Goal: Transaction & Acquisition: Purchase product/service

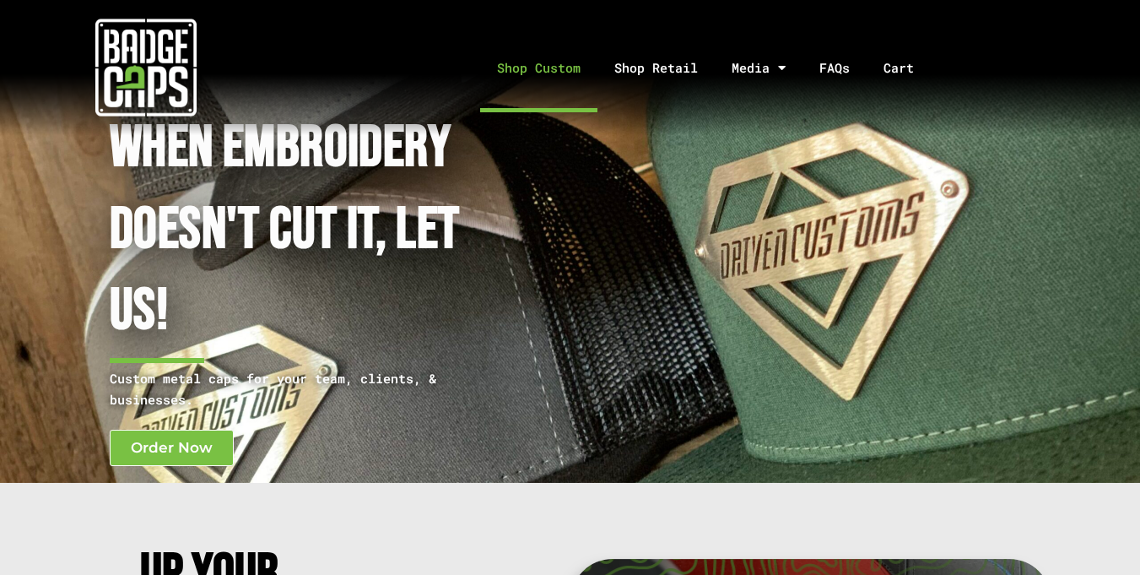
click at [524, 73] on link "Shop Custom" at bounding box center [538, 68] width 117 height 89
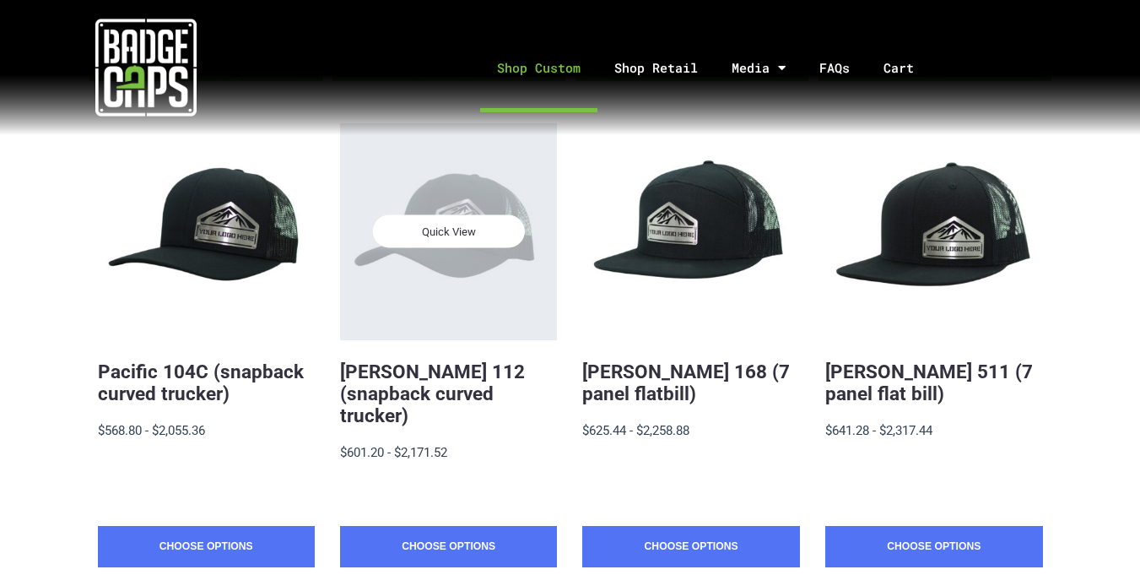
scroll to position [310, 0]
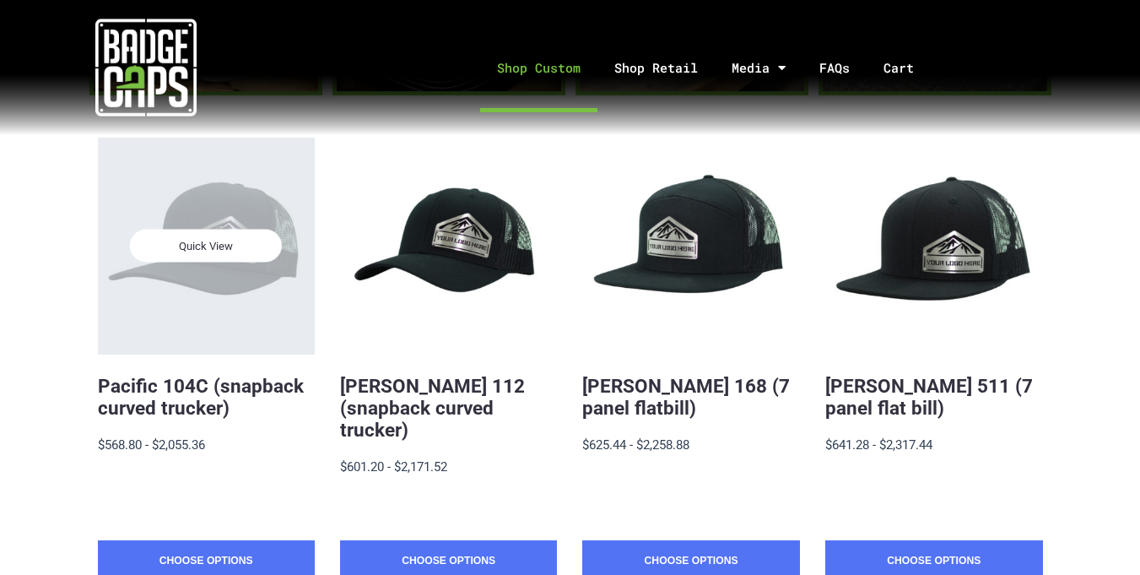
click at [208, 298] on div "Quick View" at bounding box center [206, 246] width 217 height 217
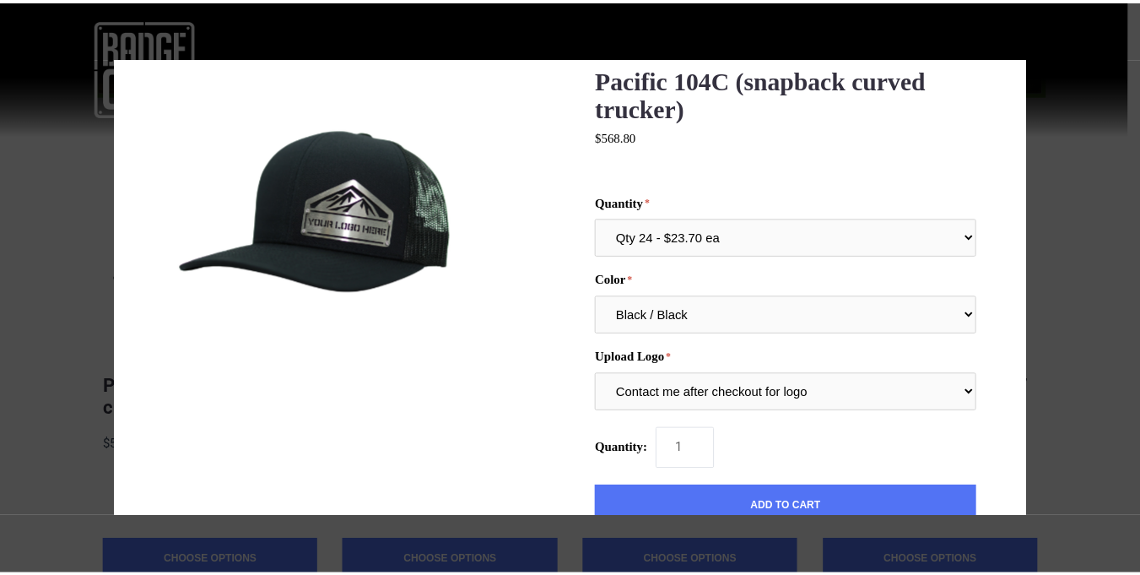
scroll to position [28, 0]
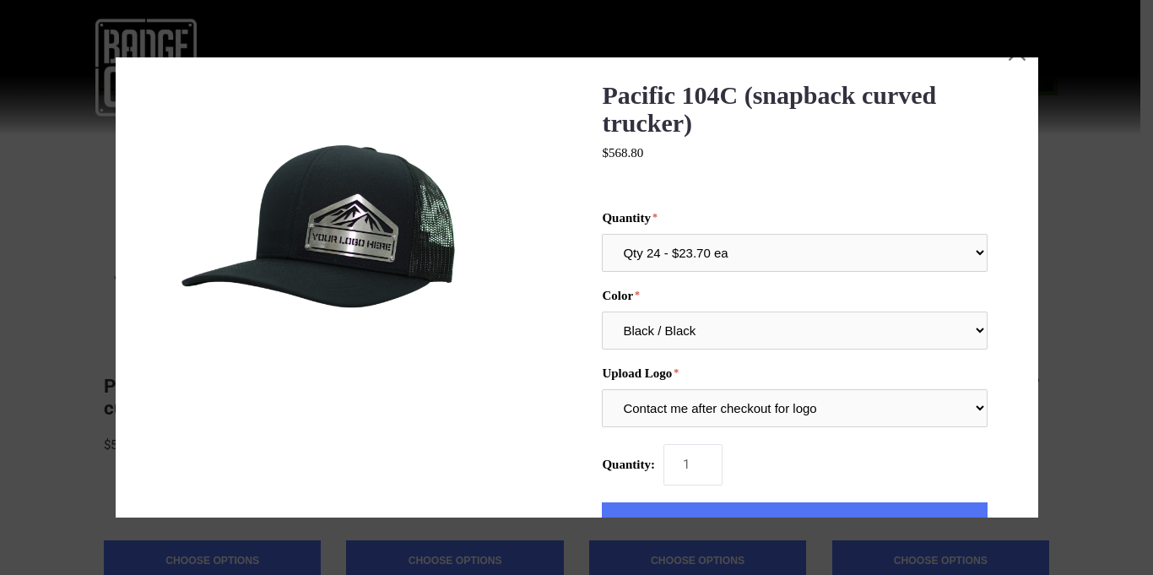
drag, startPoint x: 1065, startPoint y: 187, endPoint x: 1056, endPoint y: 191, distance: 9.9
click at [1065, 188] on div at bounding box center [576, 287] width 1153 height 575
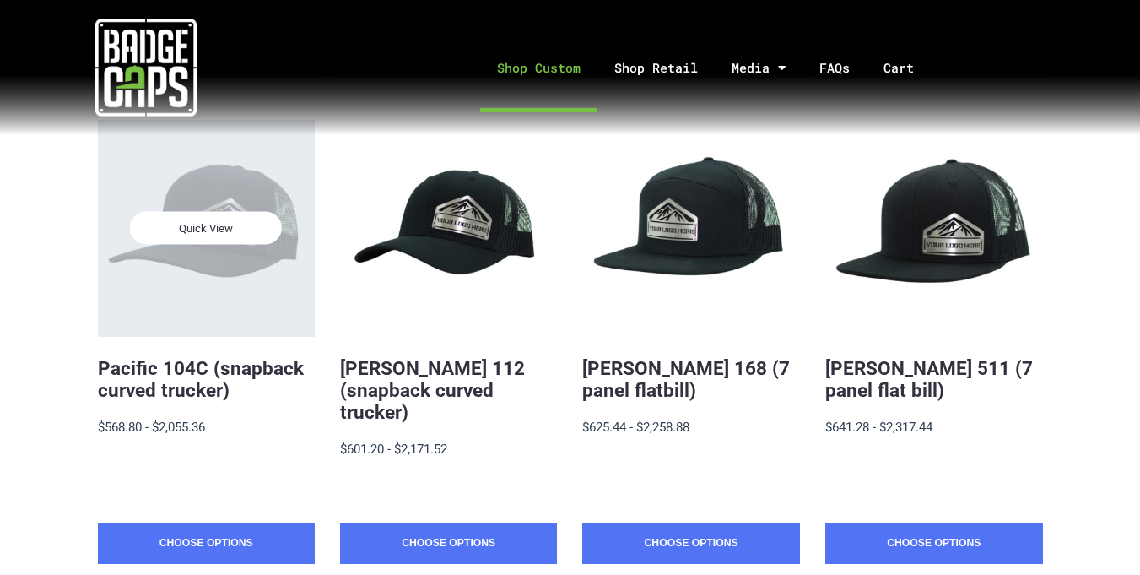
scroll to position [343, 0]
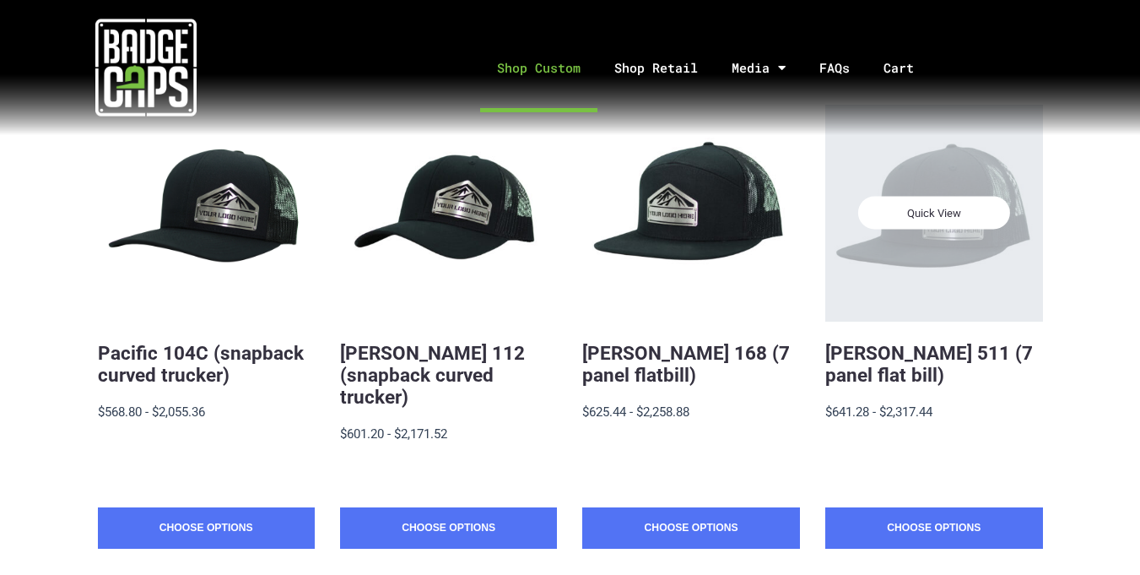
click at [950, 256] on div "Quick View" at bounding box center [933, 213] width 217 height 217
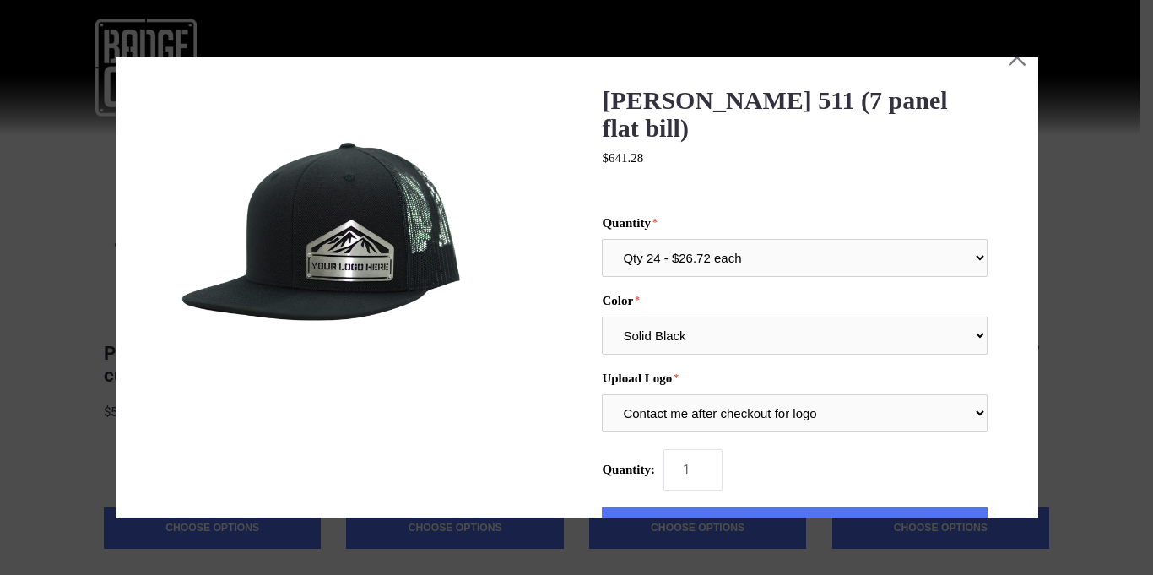
scroll to position [28, 0]
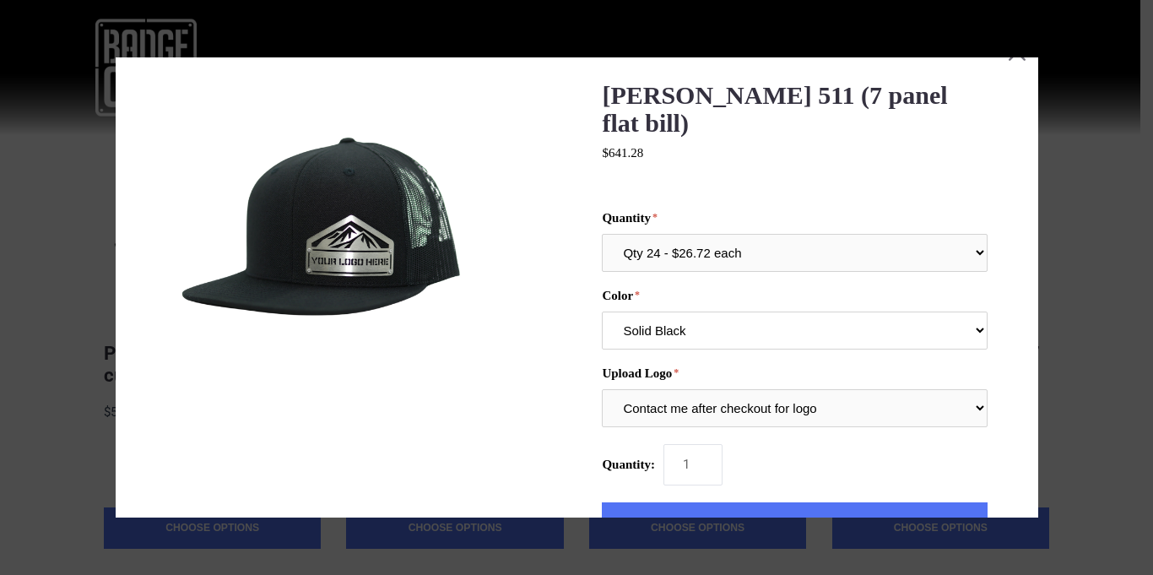
click at [751, 311] on select "Multiple Colors (Finalize After Checkout) Solid Black Black / White Heather Gre…" at bounding box center [794, 330] width 385 height 38
click at [968, 311] on select "Multiple Colors (Finalize After Checkout) Solid Black Black / White Heather Gre…" at bounding box center [794, 330] width 385 height 38
click at [602, 311] on select "Multiple Colors (Finalize After Checkout) Solid Black Black / White Heather Gre…" at bounding box center [794, 330] width 385 height 38
click at [970, 311] on select "Multiple Colors (Finalize After Checkout) Solid Black Black / White Heather Gre…" at bounding box center [794, 330] width 385 height 38
select select "224"
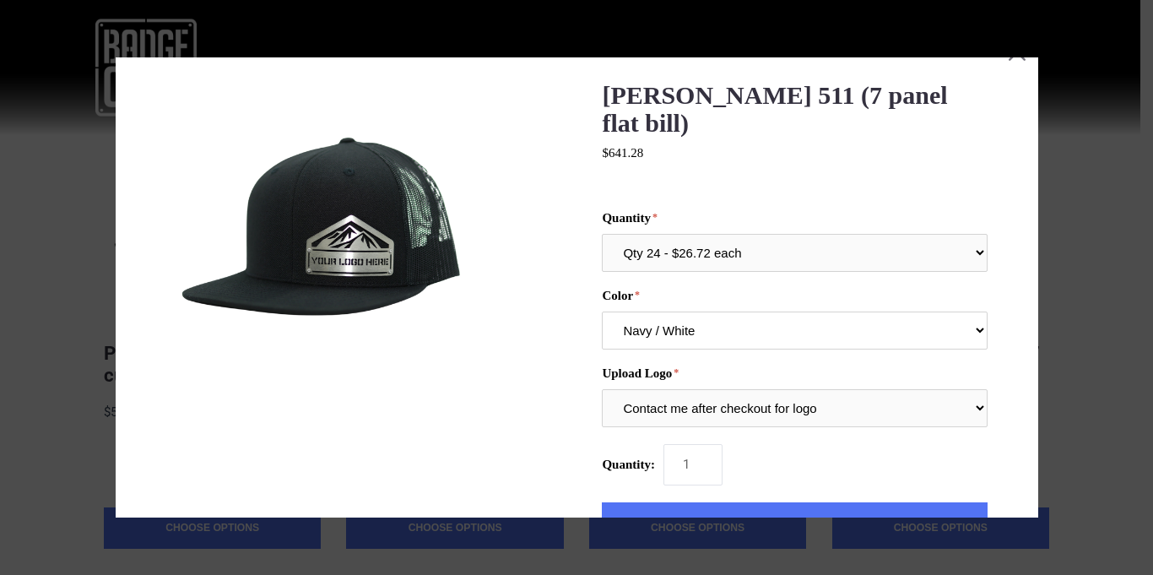
click at [602, 311] on select "Multiple Colors (Finalize After Checkout) Solid Black Black / White Heather Gre…" at bounding box center [794, 330] width 385 height 38
click at [754, 389] on select "Contact me after checkout for logo" at bounding box center [794, 408] width 385 height 38
click at [753, 389] on select "Contact me after checkout for logo" at bounding box center [794, 408] width 385 height 38
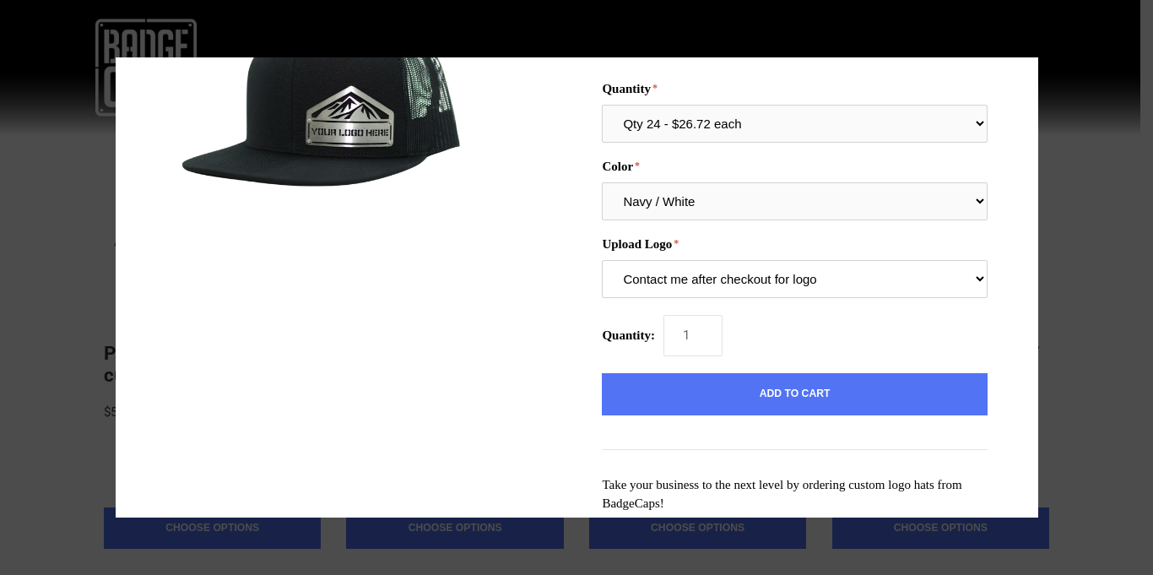
scroll to position [197, 0]
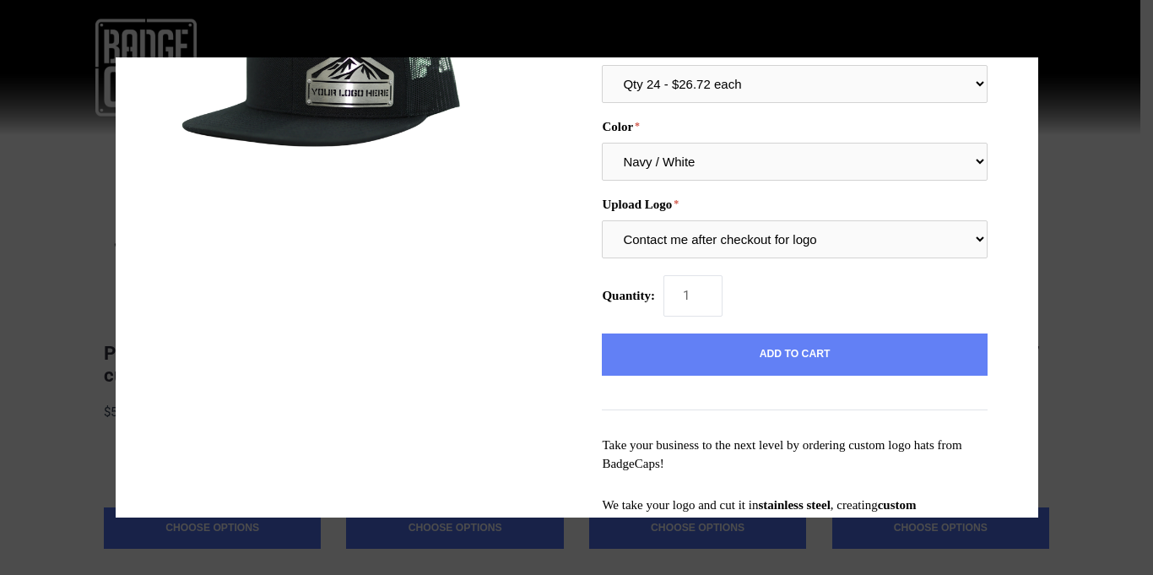
click at [777, 338] on button "Add to Cart" at bounding box center [794, 354] width 385 height 42
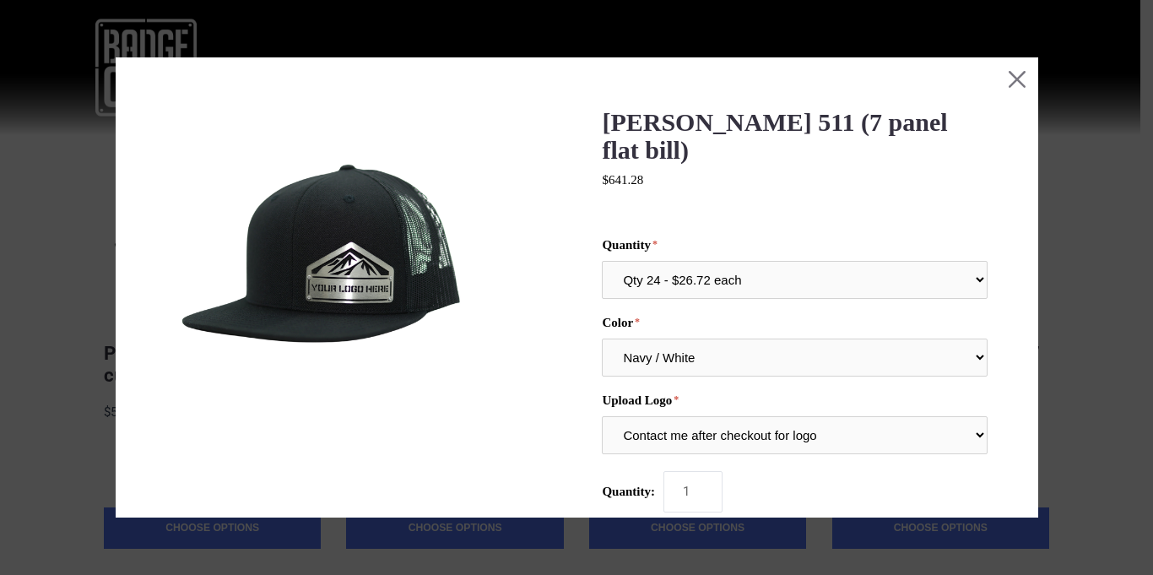
scroll to position [0, 0]
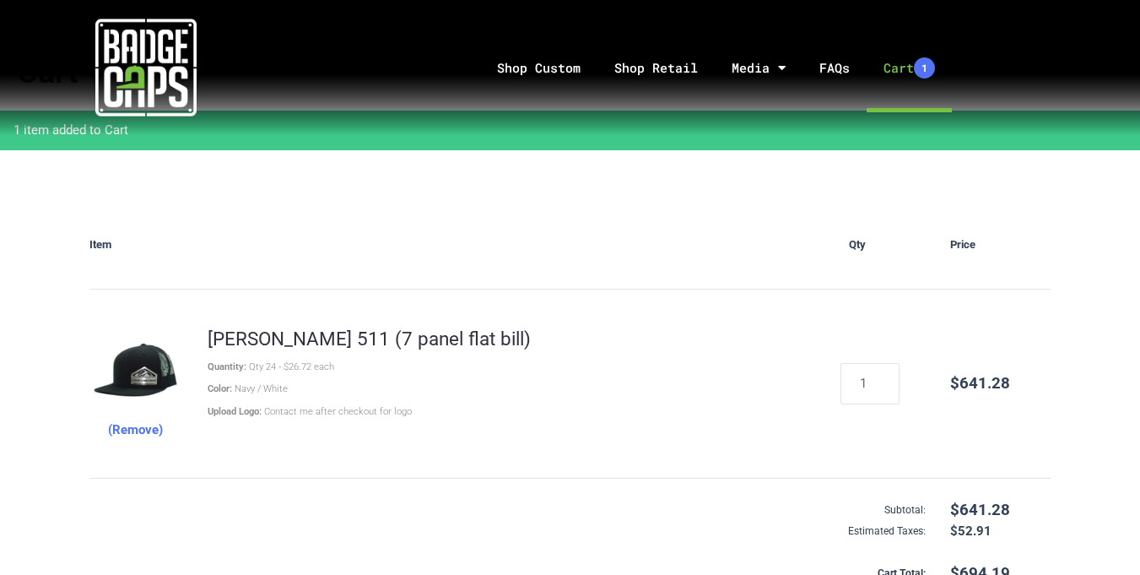
scroll to position [79, 0]
